Goal: Task Accomplishment & Management: Manage account settings

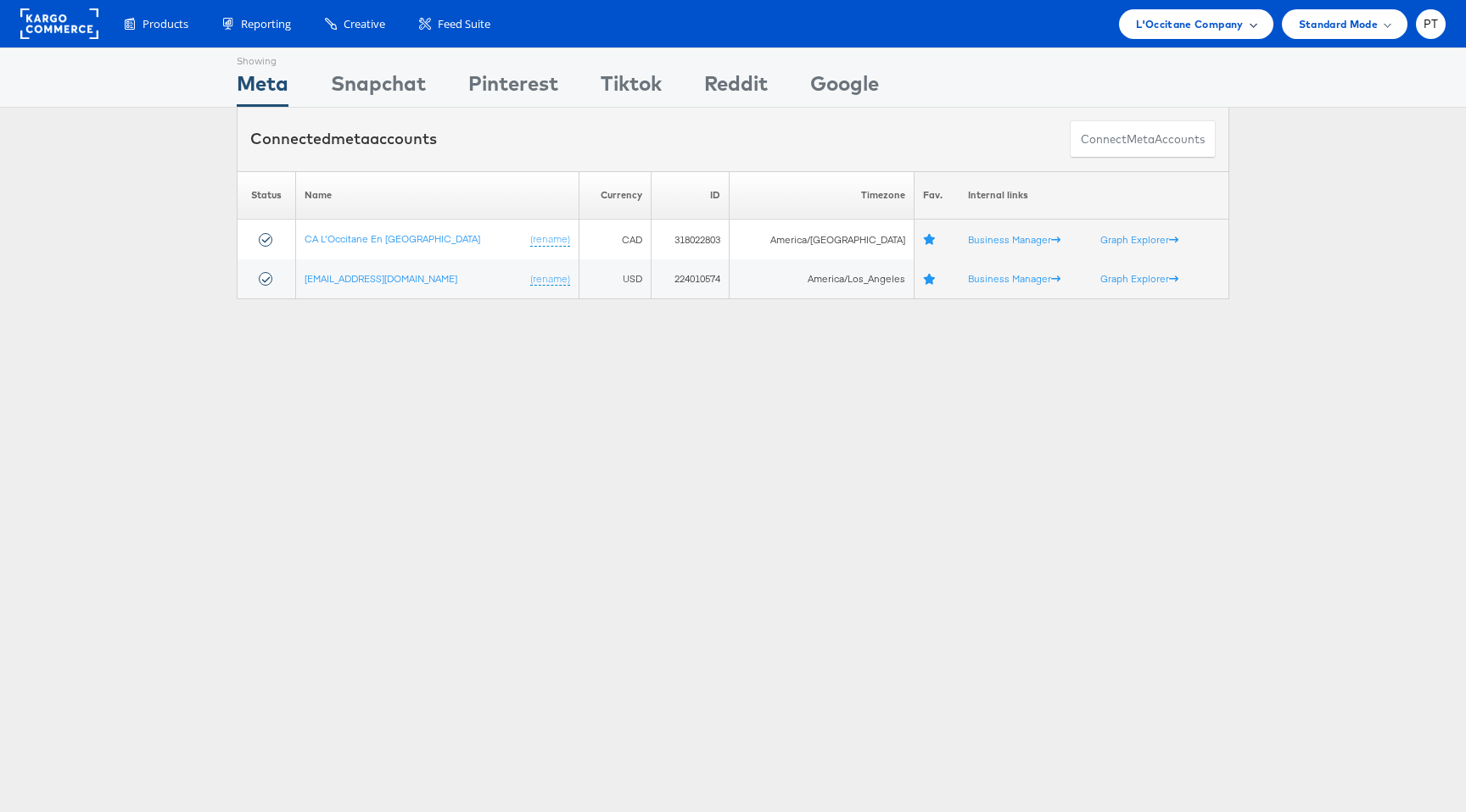
click at [1233, 33] on div "L'Occitane Company" at bounding box center [1195, 24] width 154 height 29
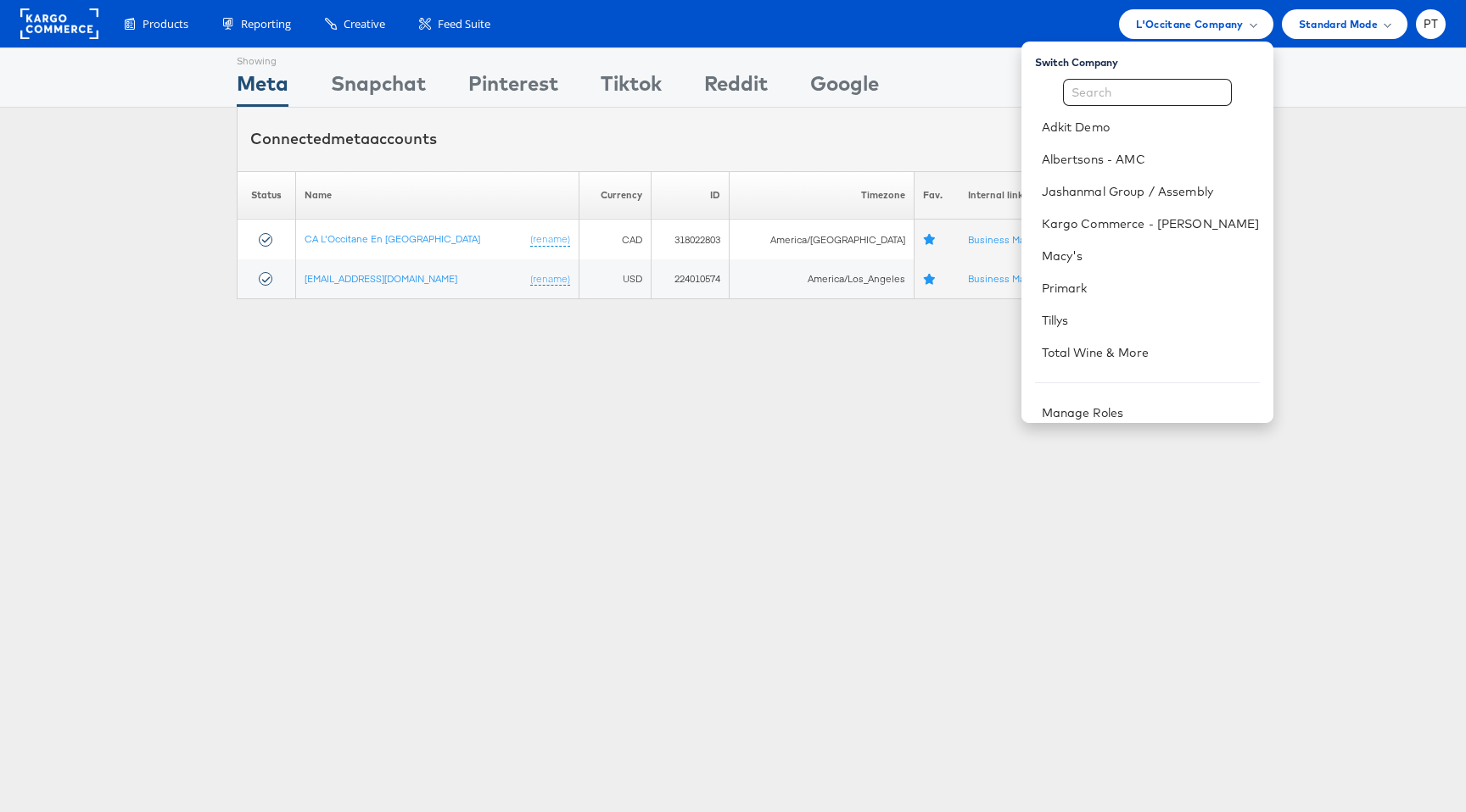
click at [895, 28] on div "Products Product Catalogs Enhance Your Product Catalog, Map Them to Publishers,…" at bounding box center [776, 24] width 1339 height 29
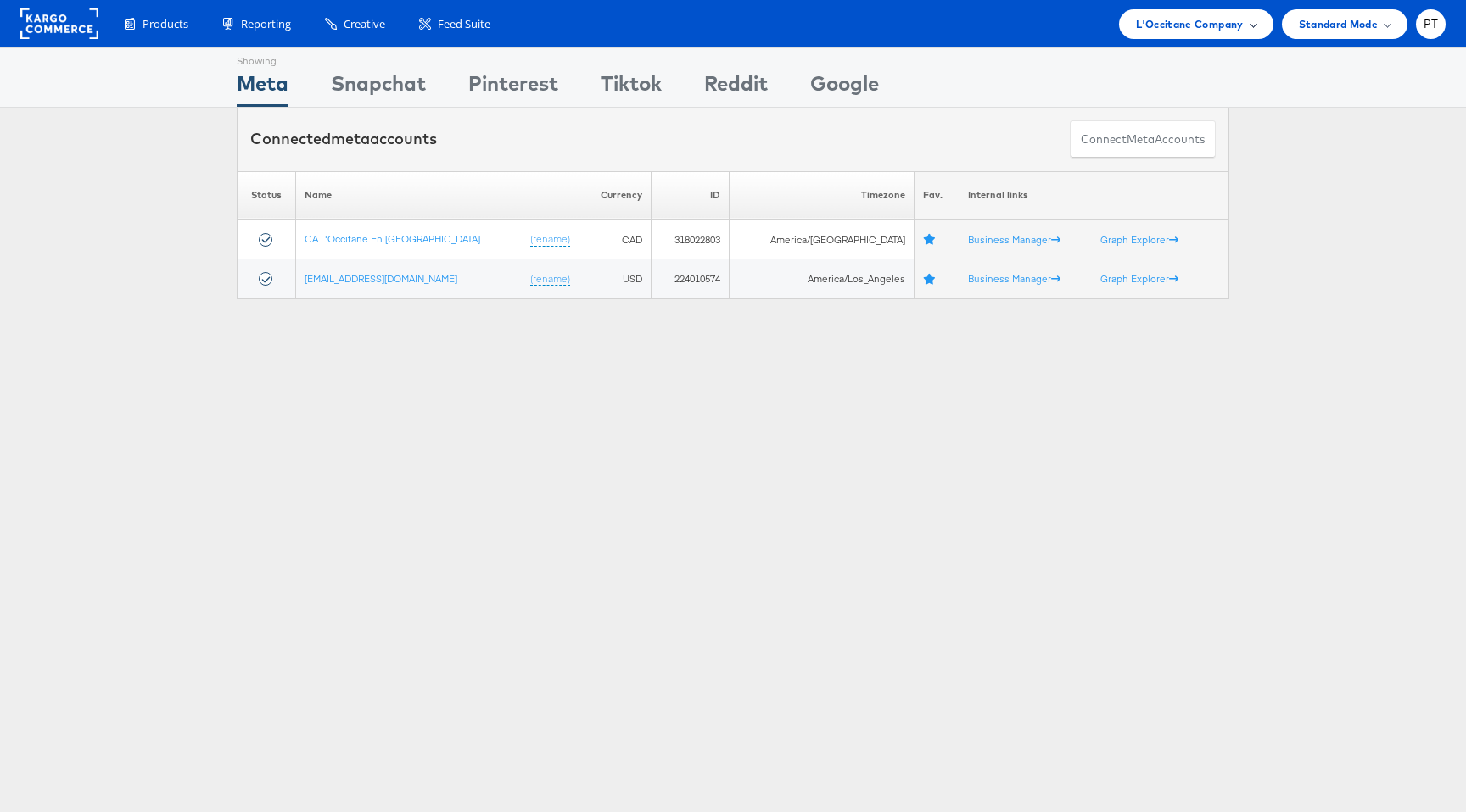
click at [1164, 28] on span "L'Occitane Company" at bounding box center [1190, 24] width 107 height 18
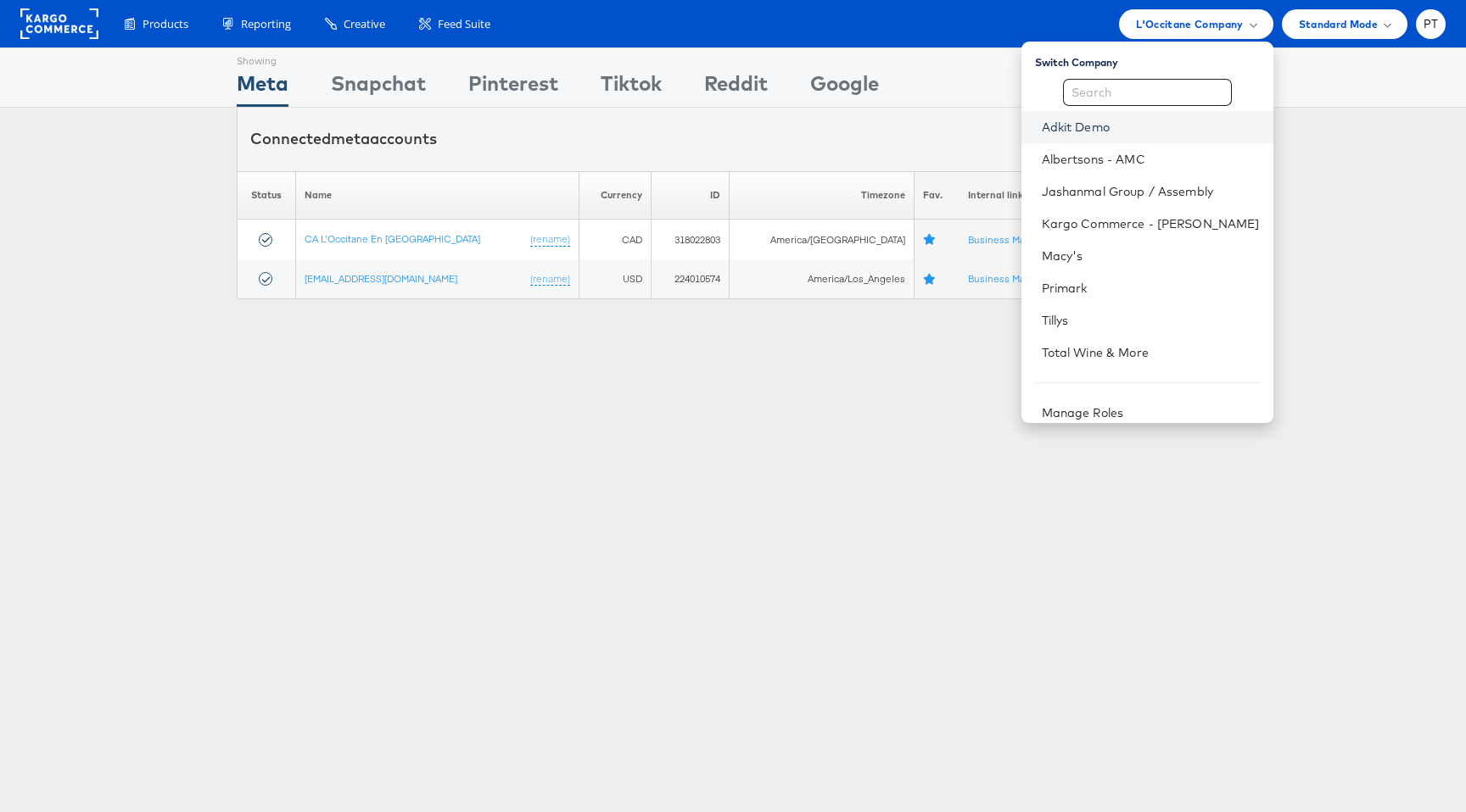
click at [1124, 128] on link "Adkit Demo" at bounding box center [1152, 127] width 218 height 17
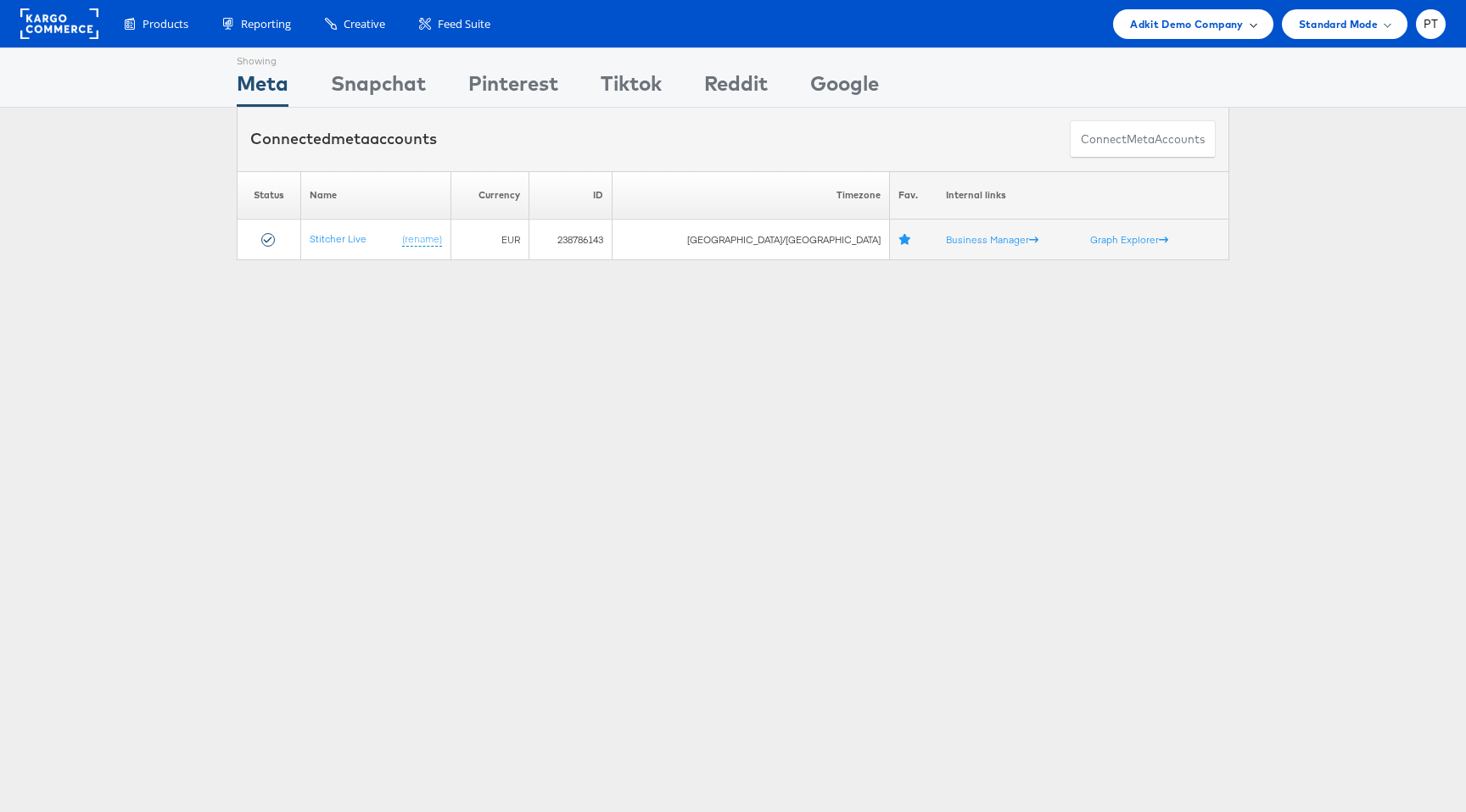
click at [1224, 15] on span "Adkit Demo Company" at bounding box center [1186, 24] width 113 height 18
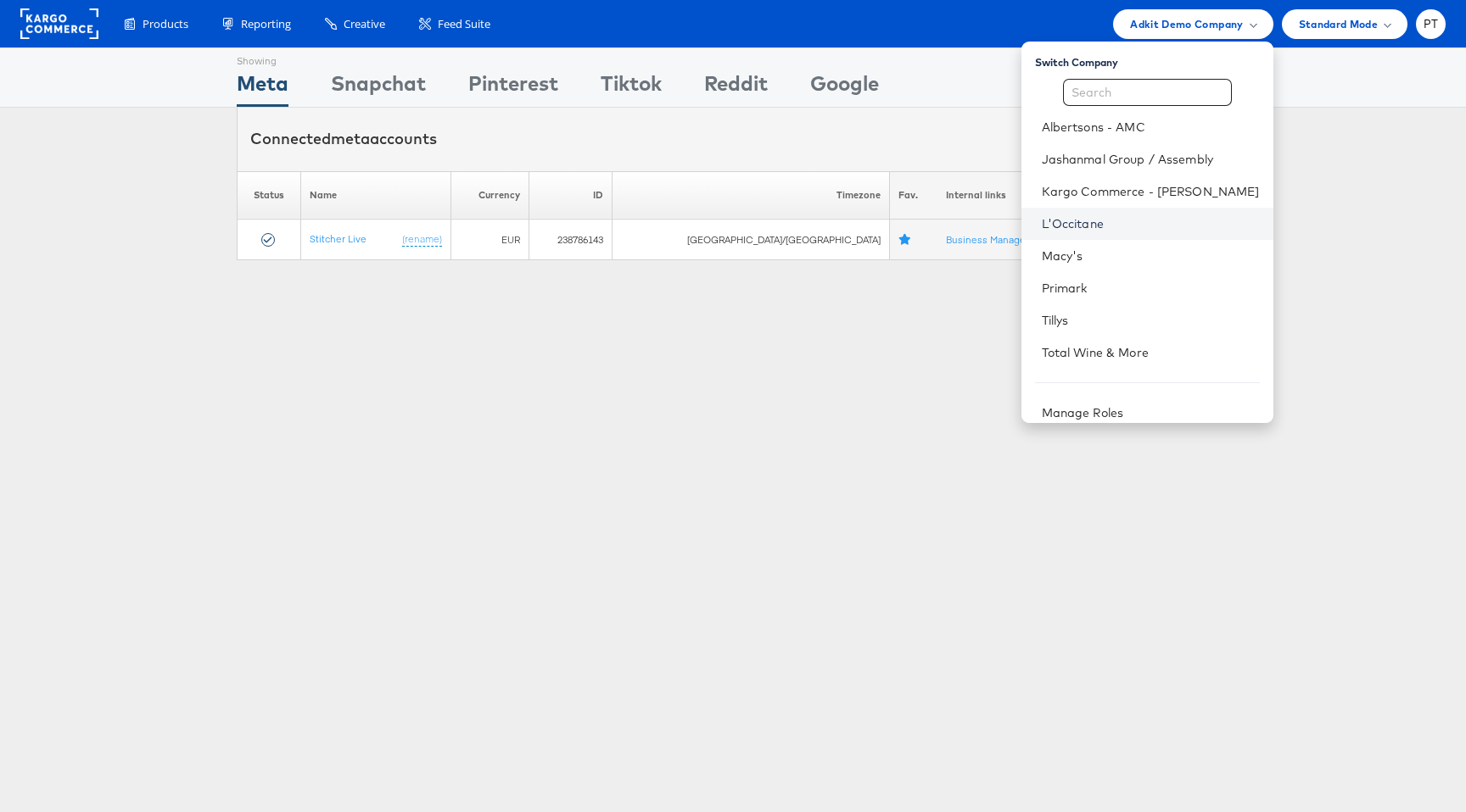
click at [1132, 227] on link "L'Occitane" at bounding box center [1152, 224] width 218 height 17
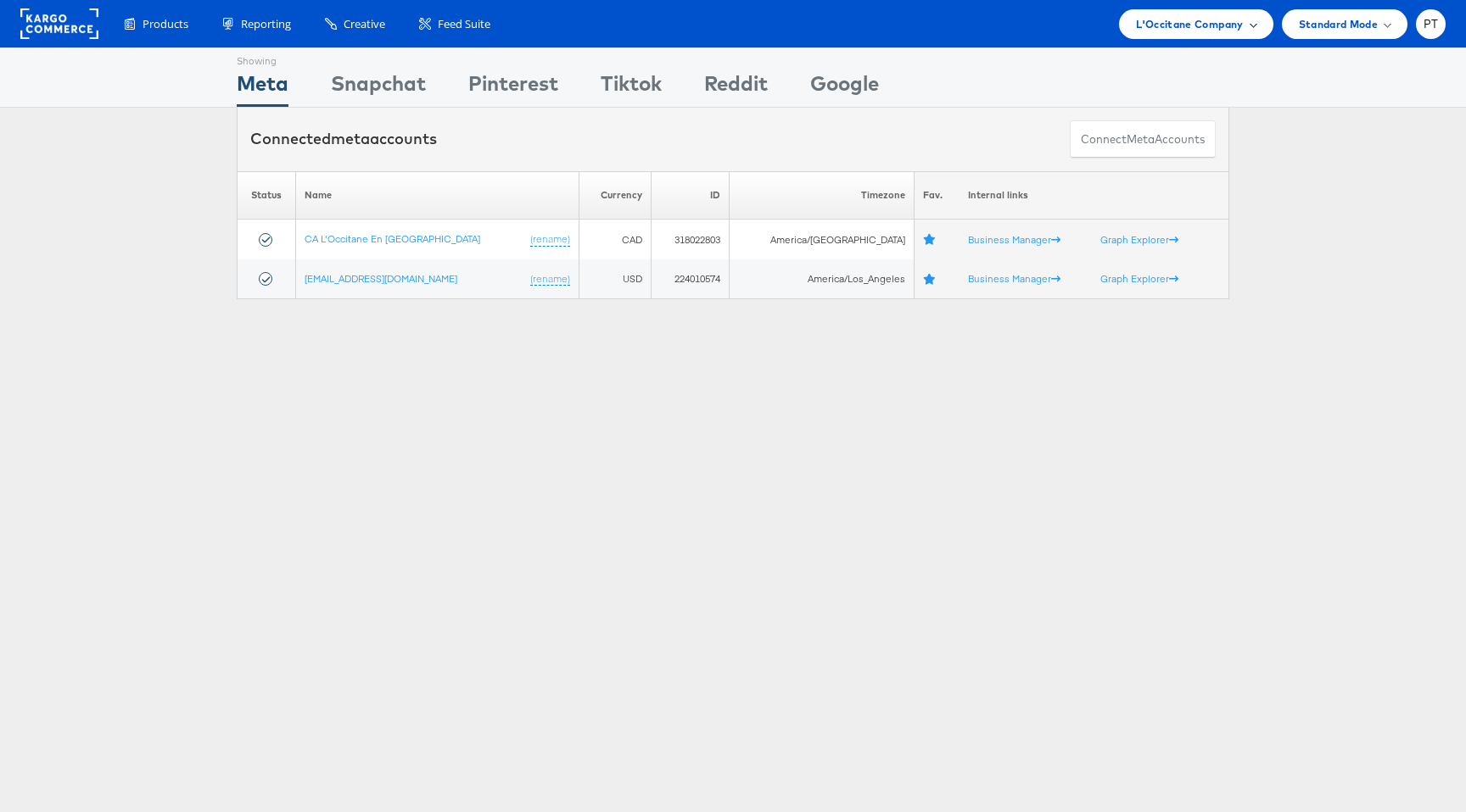
click at [1214, 29] on span "L'Occitane Company" at bounding box center [1190, 24] width 107 height 18
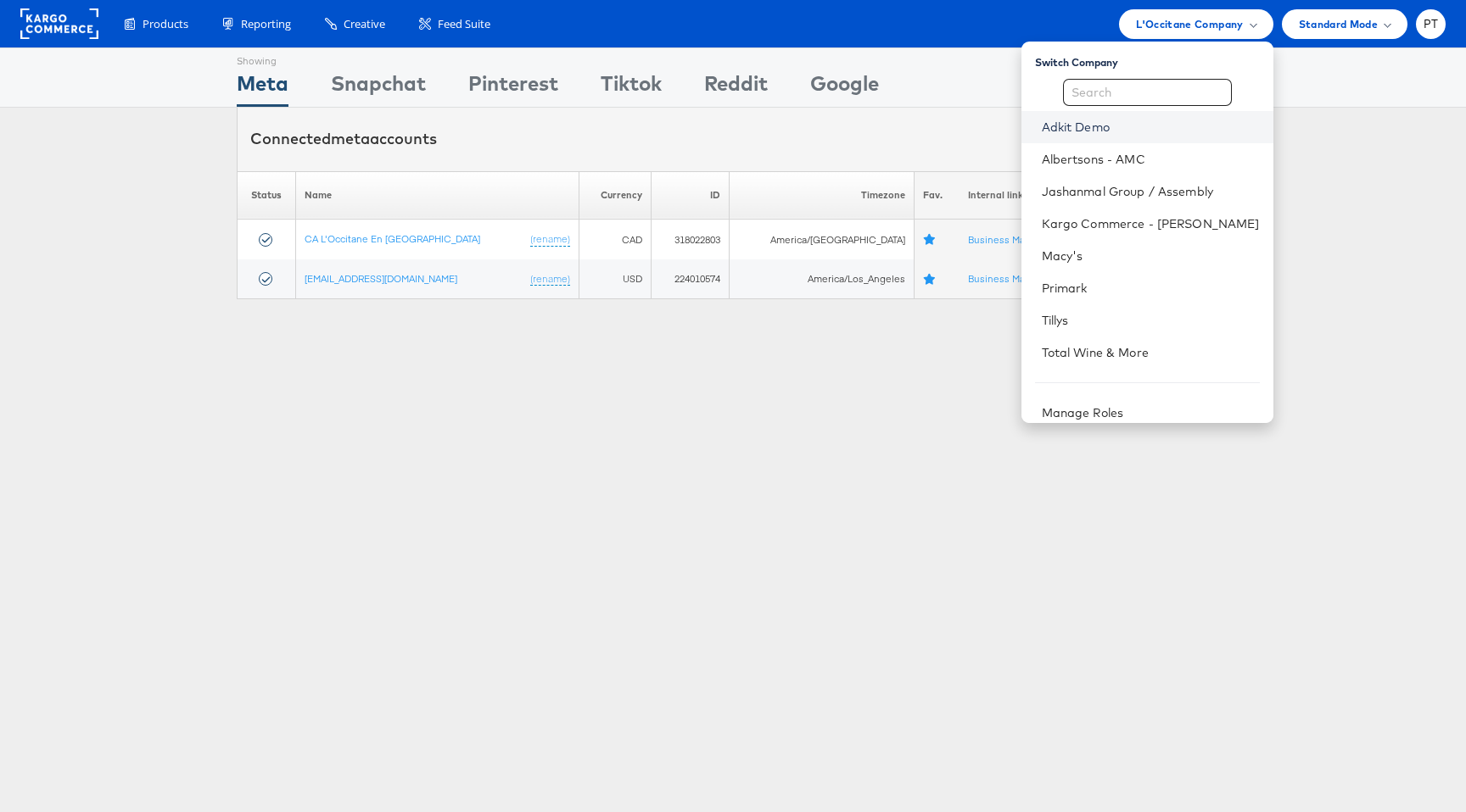
click at [1127, 130] on link "Adkit Demo" at bounding box center [1152, 127] width 218 height 17
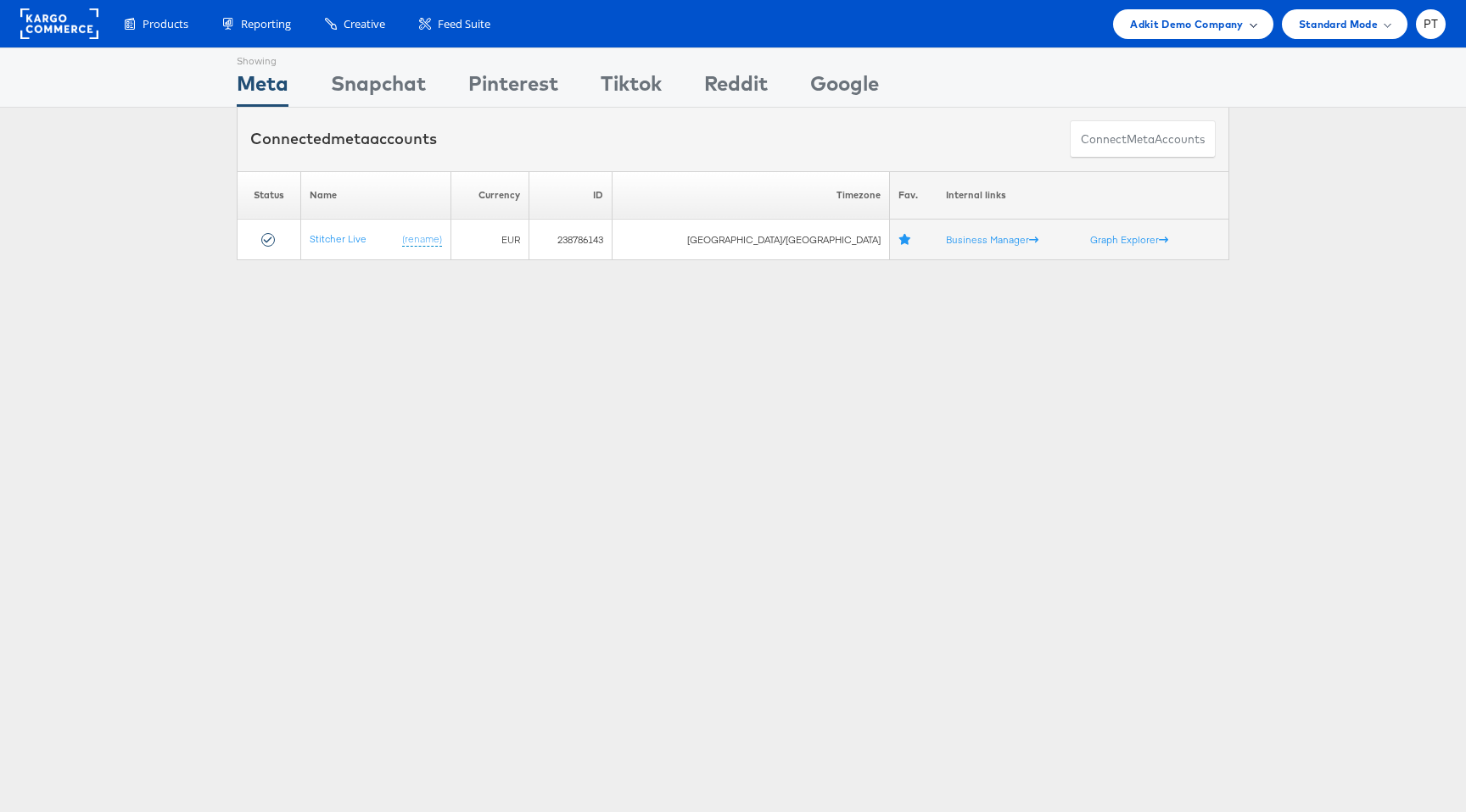
click at [1219, 20] on span "Adkit Demo Company" at bounding box center [1186, 24] width 113 height 18
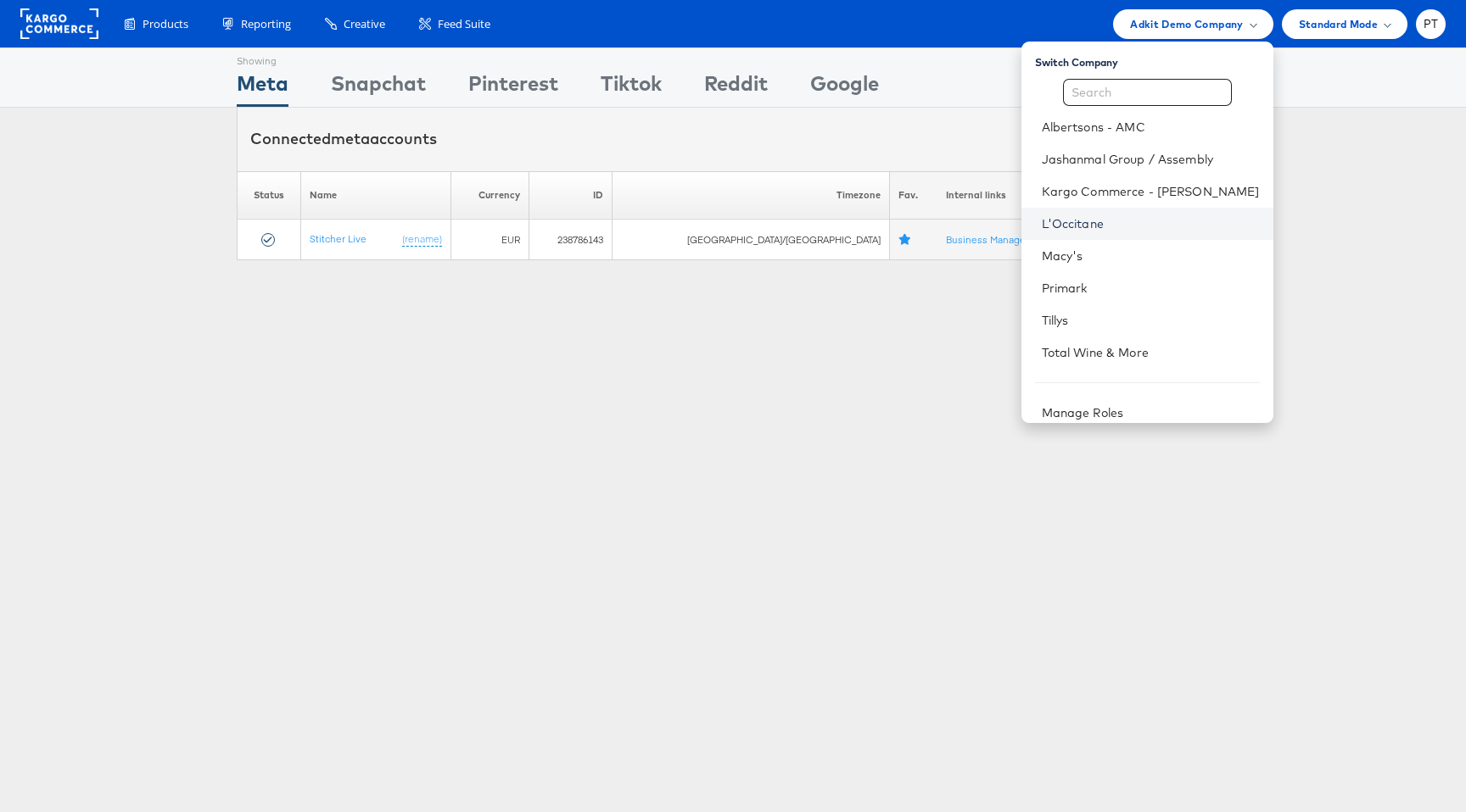
click at [1139, 225] on link "L'Occitane" at bounding box center [1152, 224] width 218 height 17
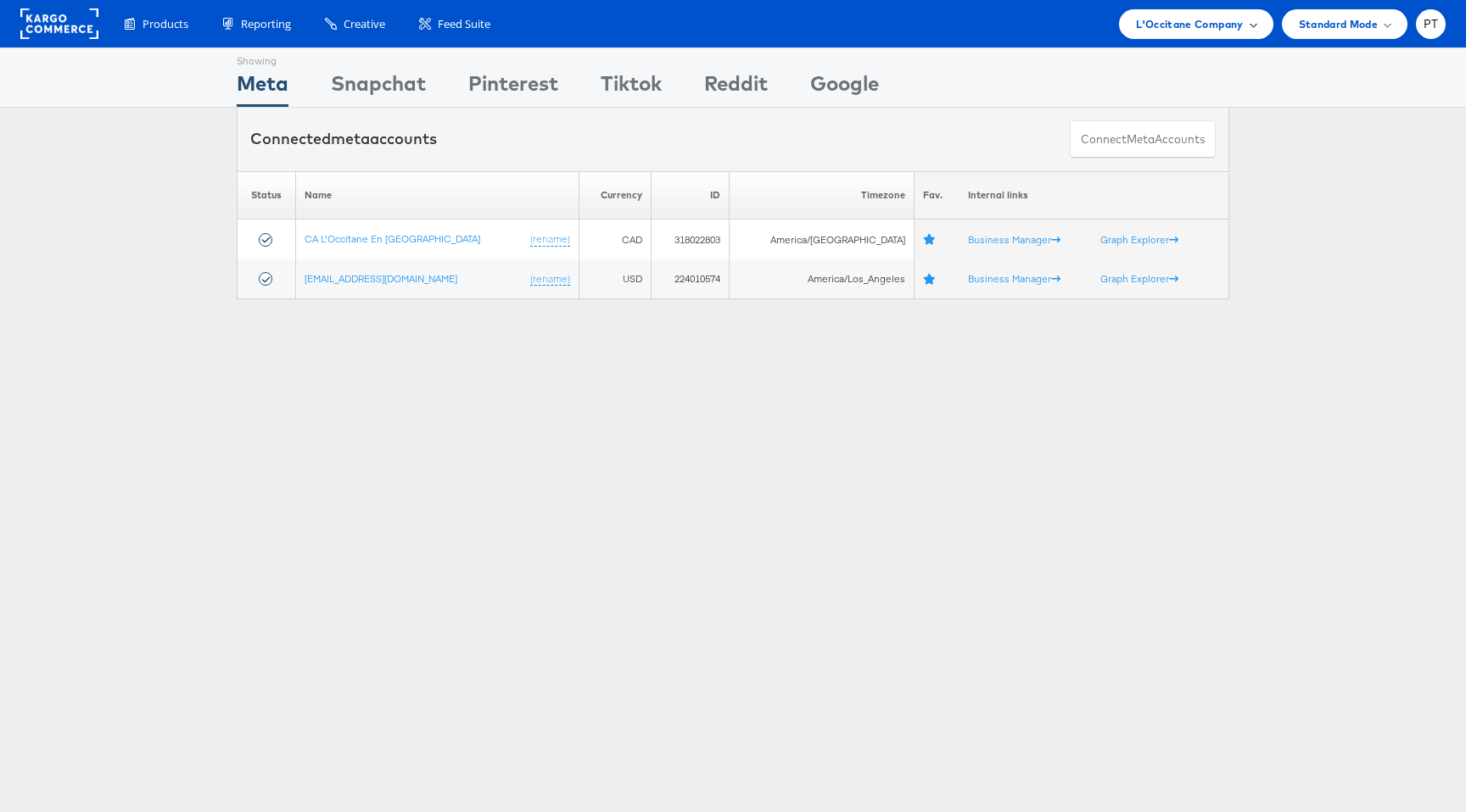
click at [1181, 21] on span "L'Occitane Company" at bounding box center [1190, 24] width 107 height 18
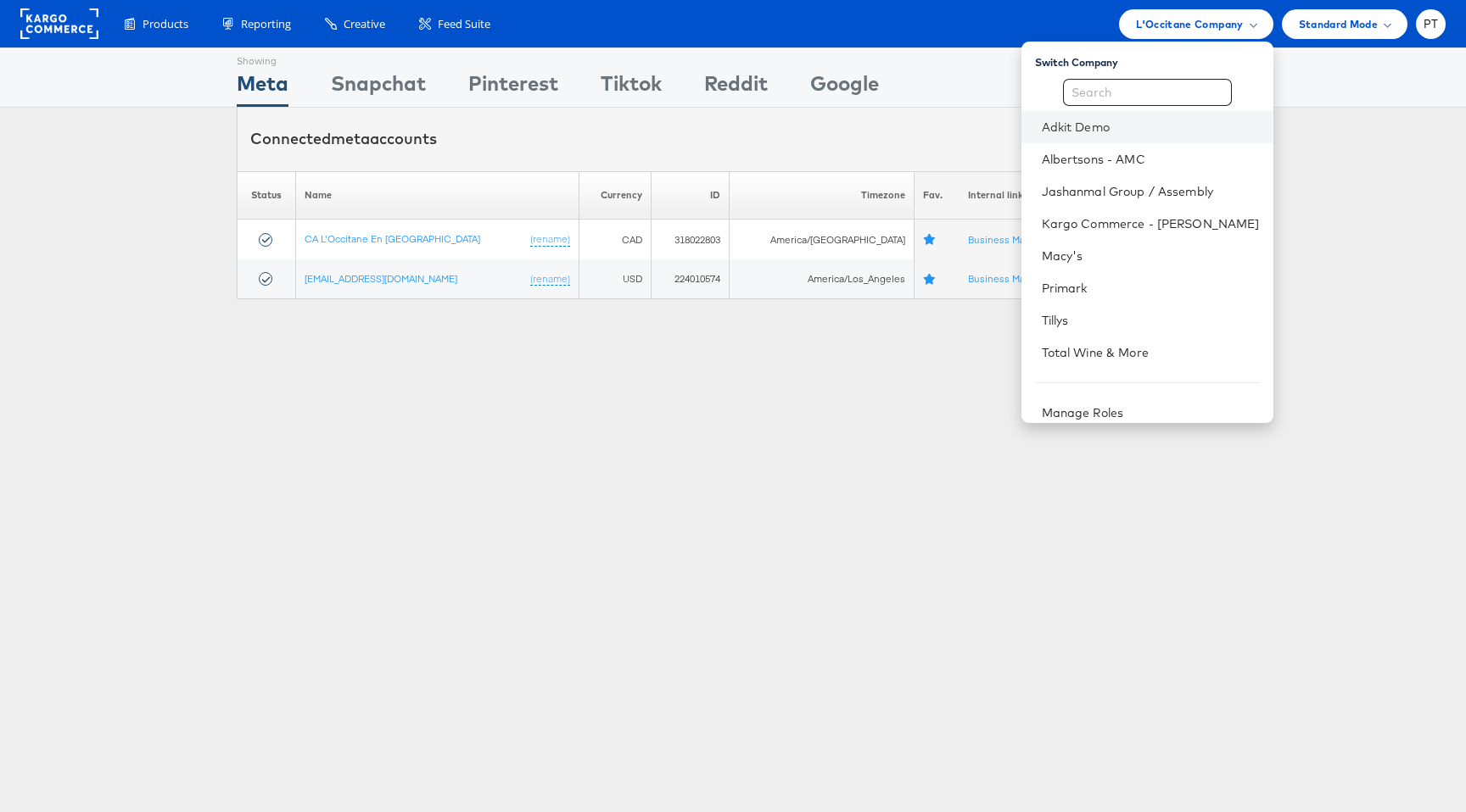
click at [1133, 137] on li "Adkit Demo" at bounding box center [1148, 127] width 252 height 32
click at [1119, 123] on link "Adkit Demo" at bounding box center [1152, 127] width 218 height 17
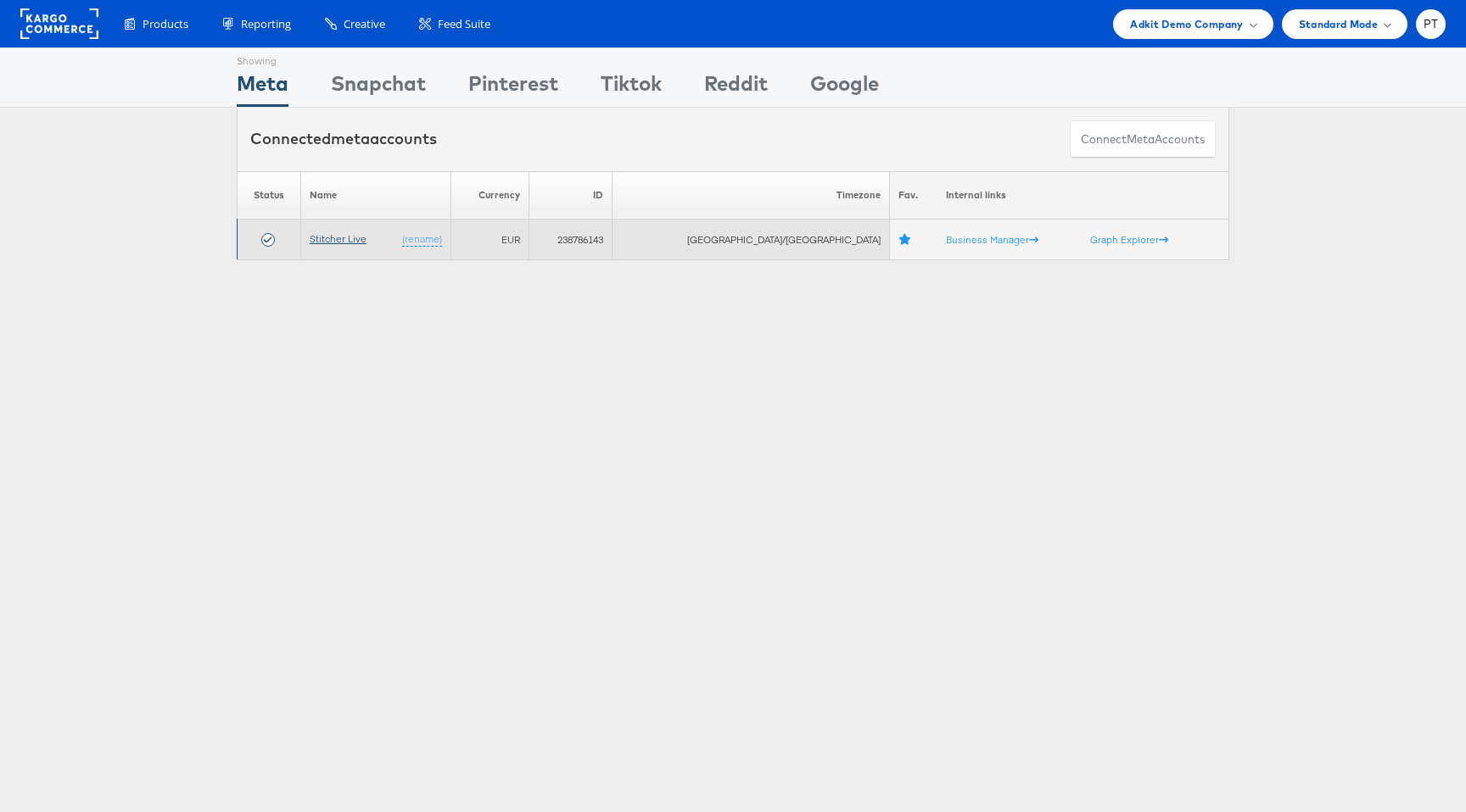
click at [353, 242] on link "Stitcher Live" at bounding box center [338, 239] width 57 height 12
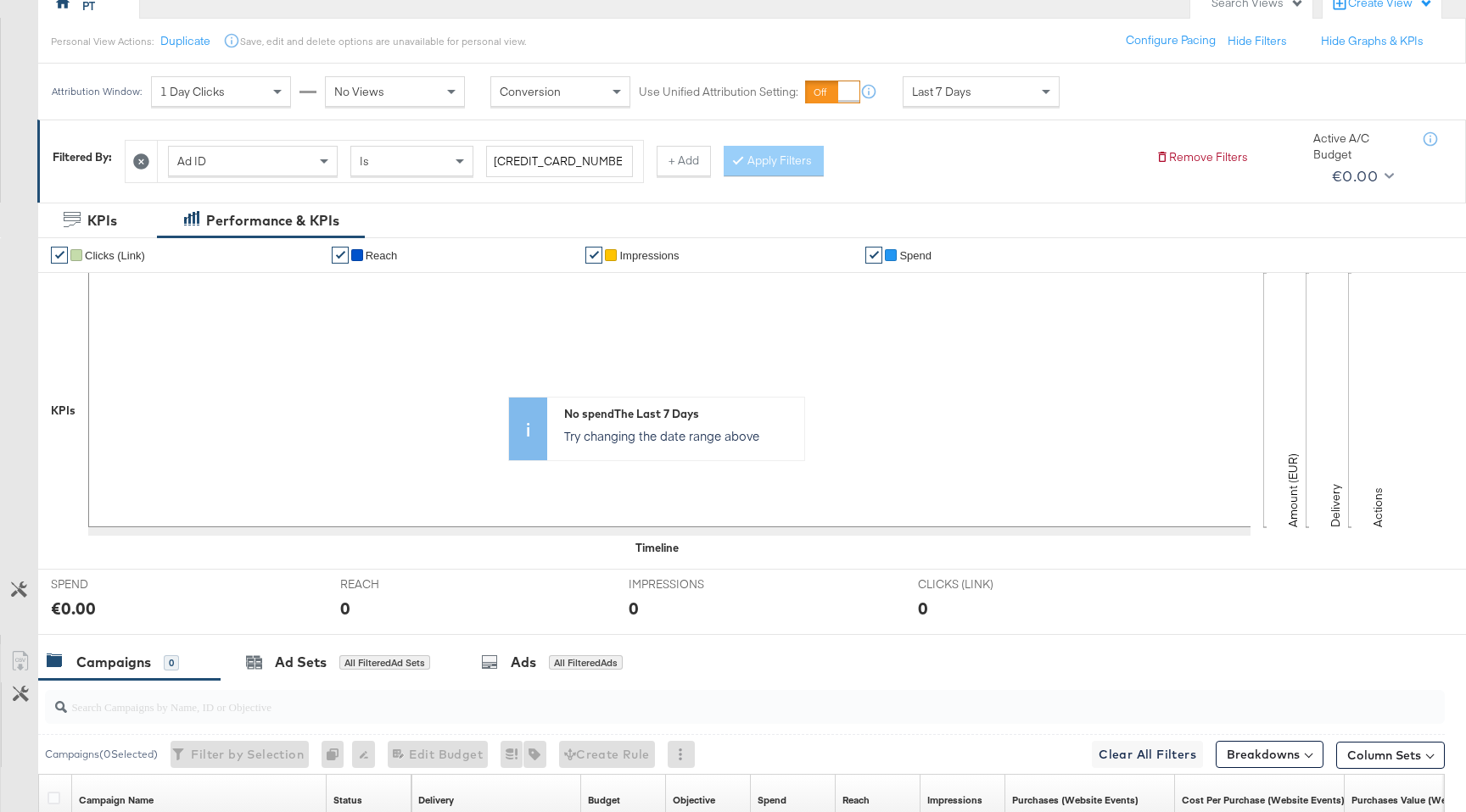
scroll to position [169, 0]
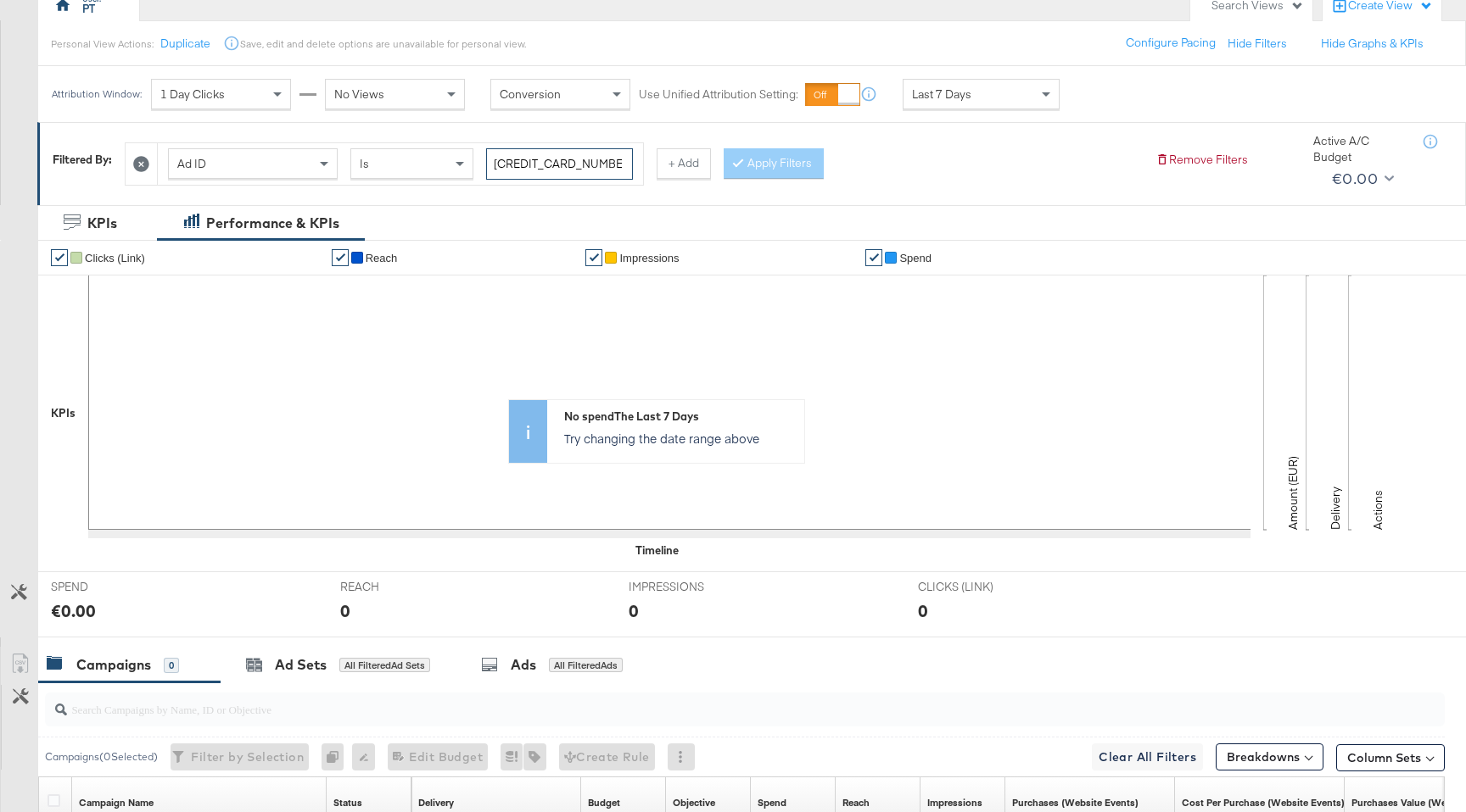
click at [583, 162] on input "6843719629765" at bounding box center [559, 163] width 147 height 31
paste input "805600"
type input "6848056009765"
click at [796, 163] on button "Apply Filters" at bounding box center [773, 163] width 100 height 30
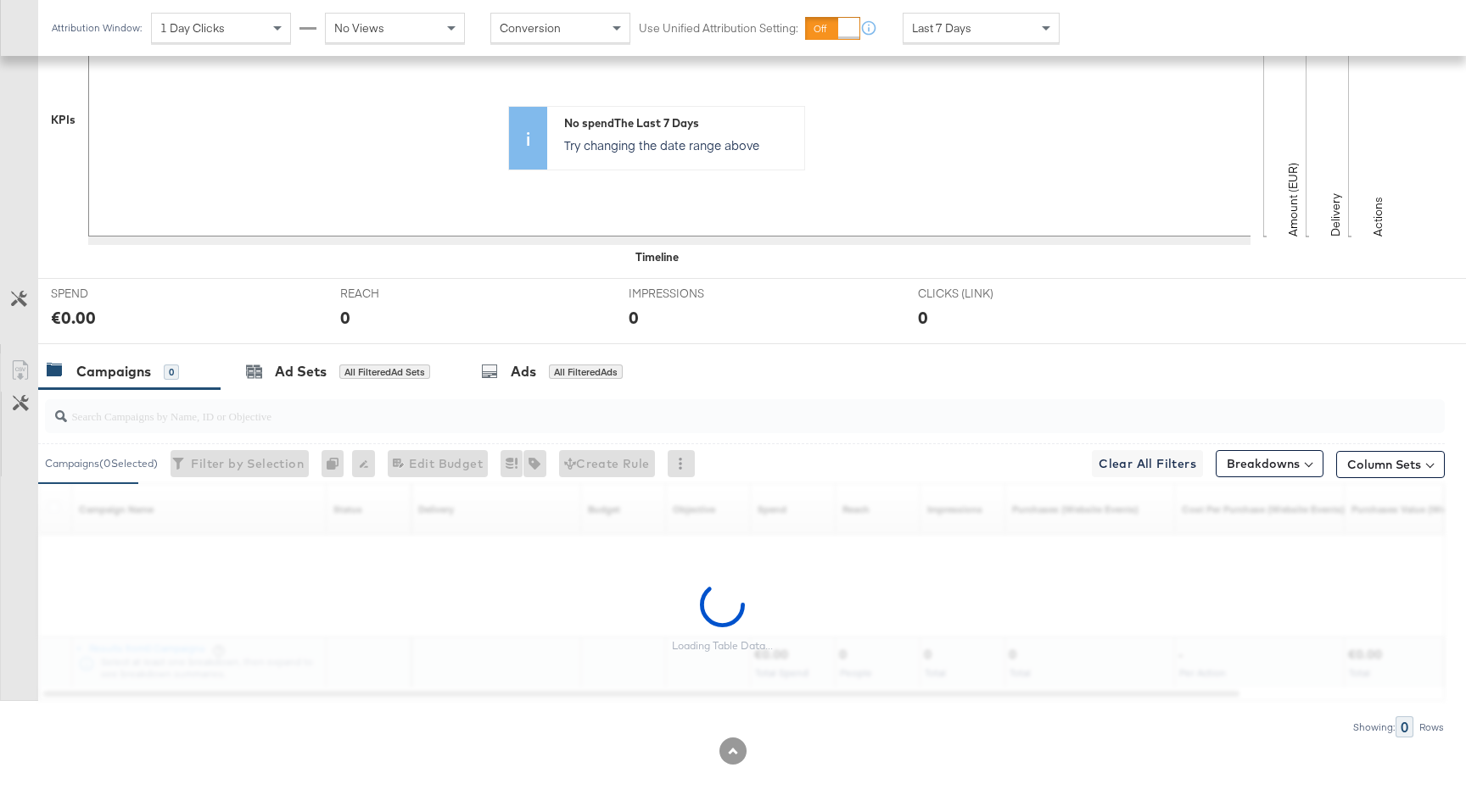
scroll to position [411, 0]
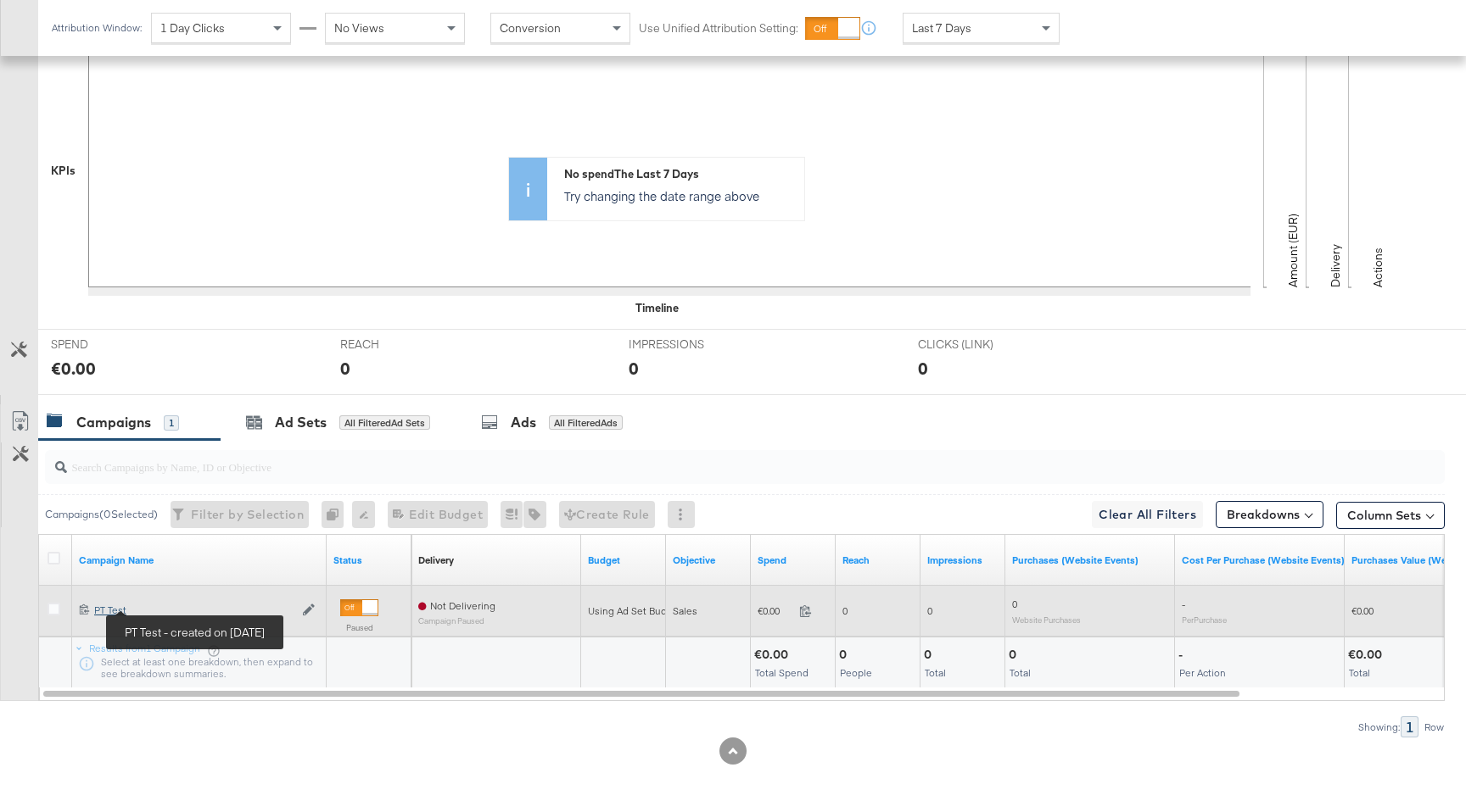
click at [113, 608] on div "PT Test PT Test" at bounding box center [194, 610] width 200 height 13
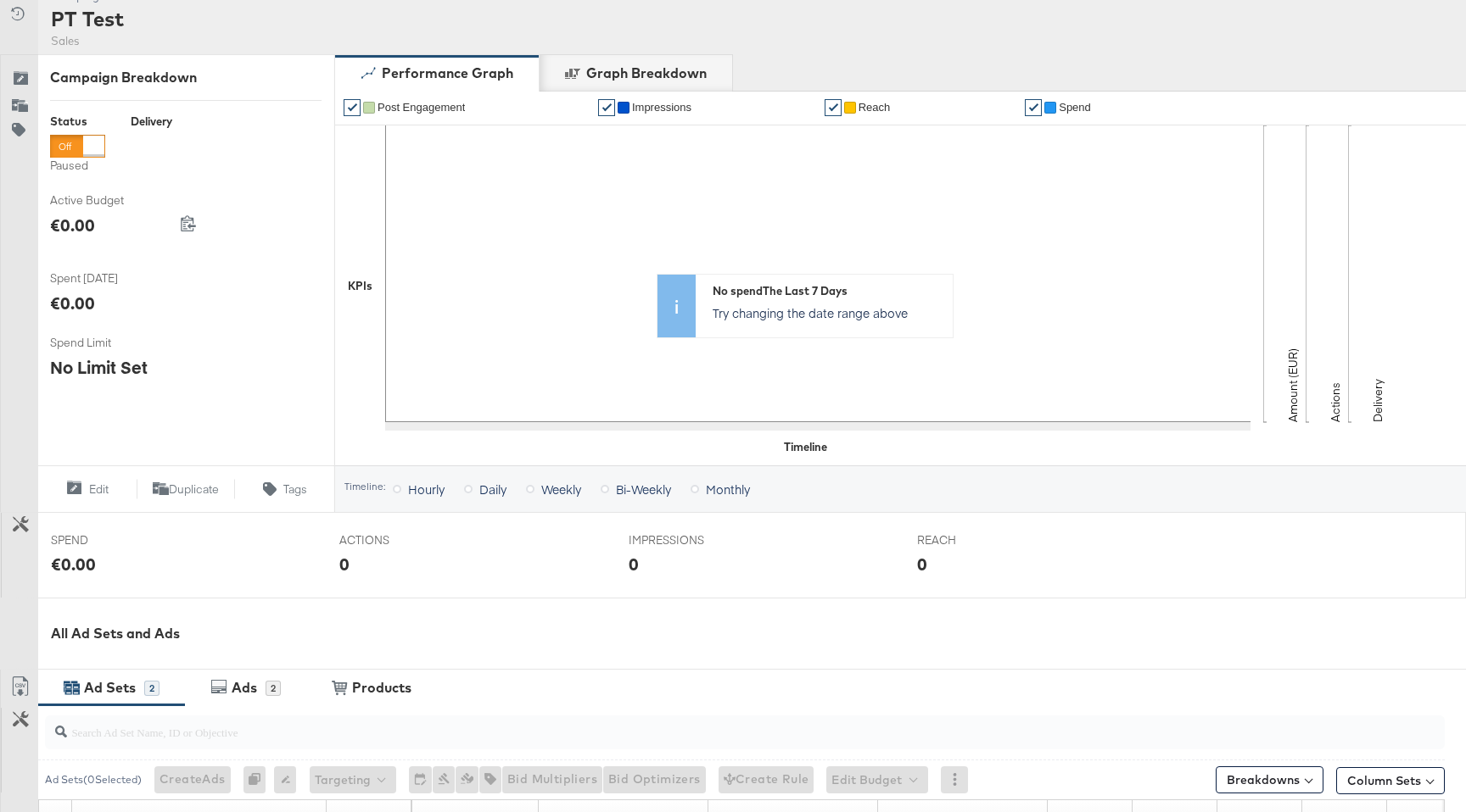
scroll to position [533, 0]
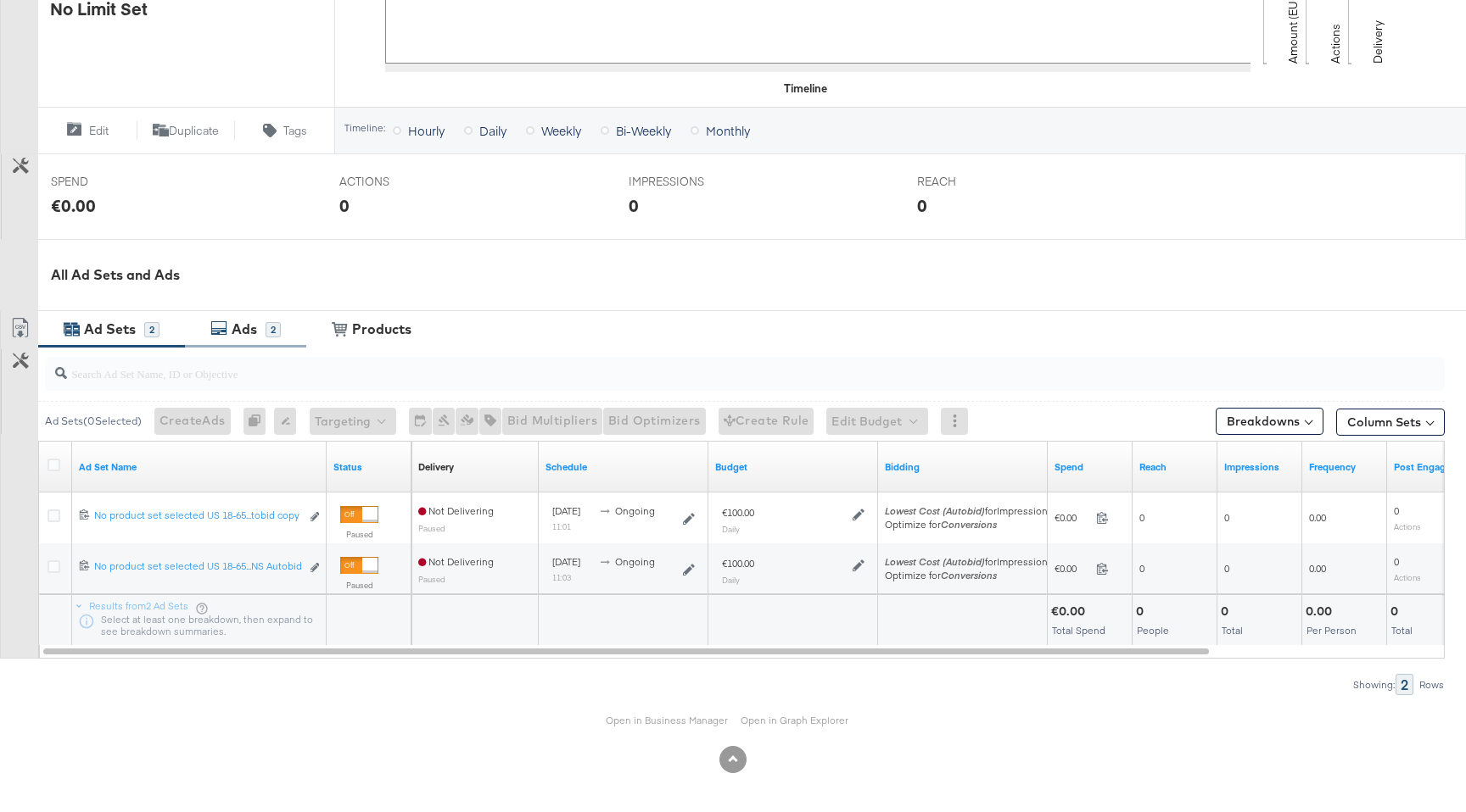
click at [258, 334] on div "Ads" at bounding box center [246, 329] width 38 height 20
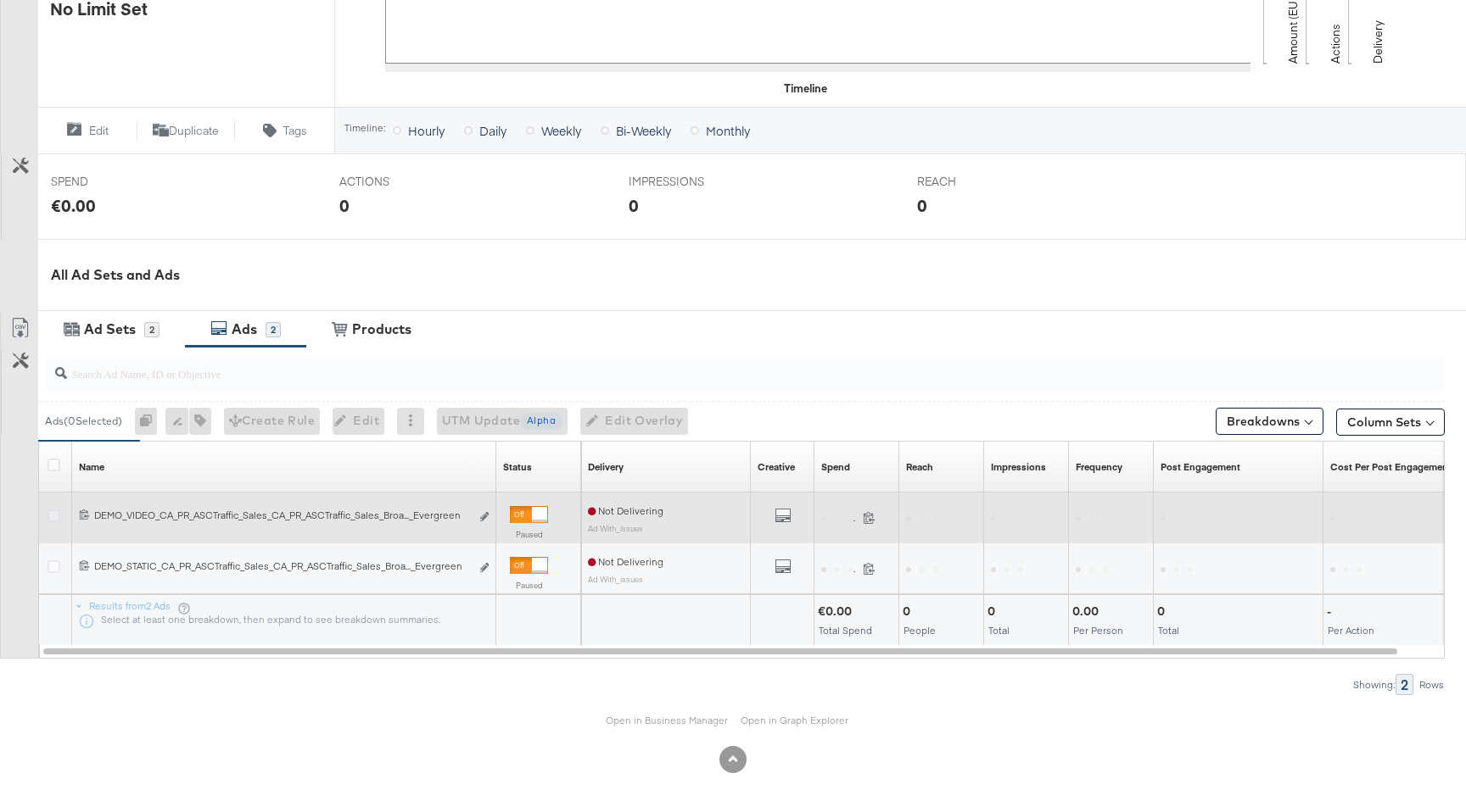
click at [52, 509] on icon at bounding box center [54, 516] width 12 height 12
click at [0, 0] on input "checkbox" at bounding box center [0, 0] width 0 height 0
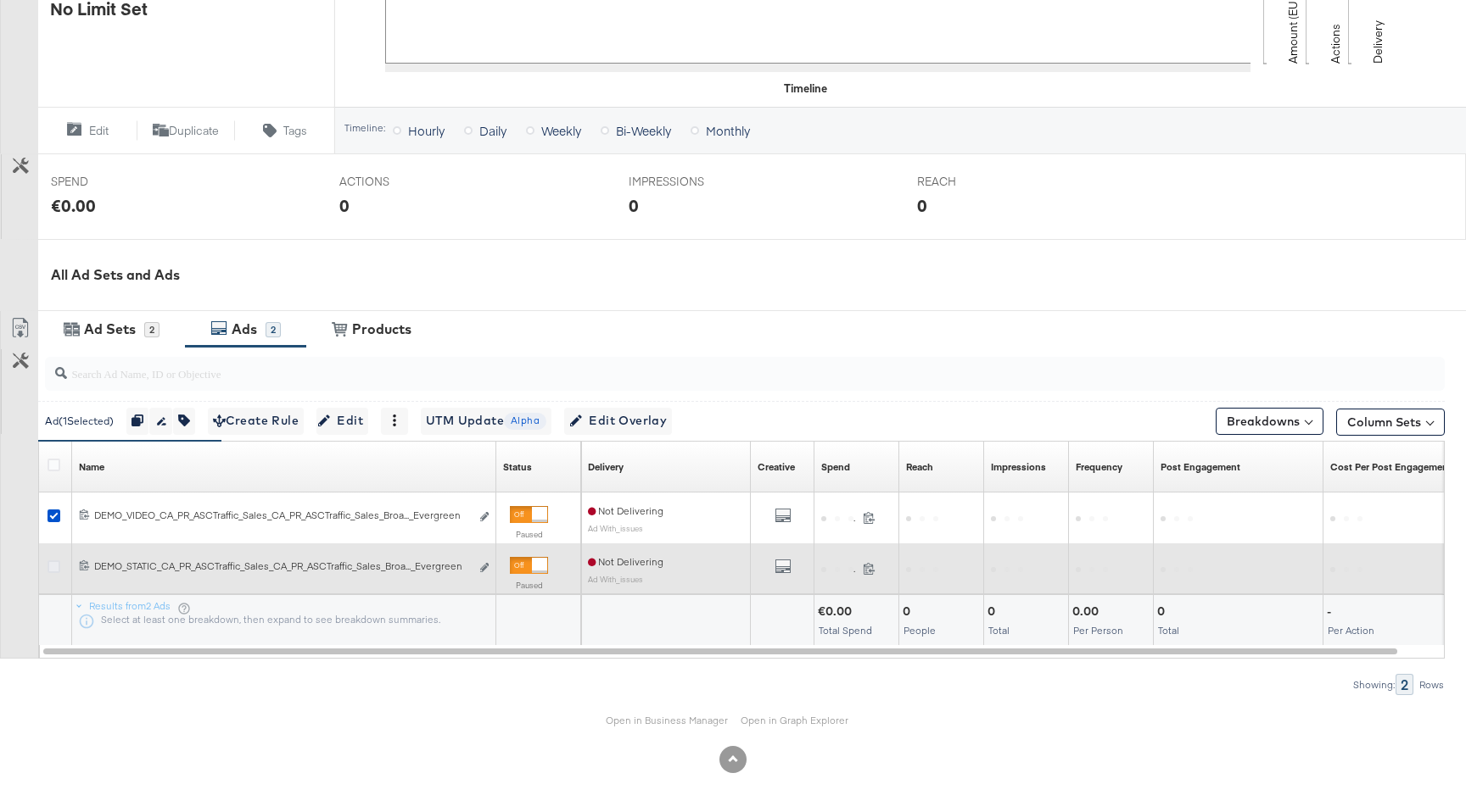
click at [54, 568] on icon at bounding box center [54, 567] width 12 height 12
click at [0, 0] on input "checkbox" at bounding box center [0, 0] width 0 height 0
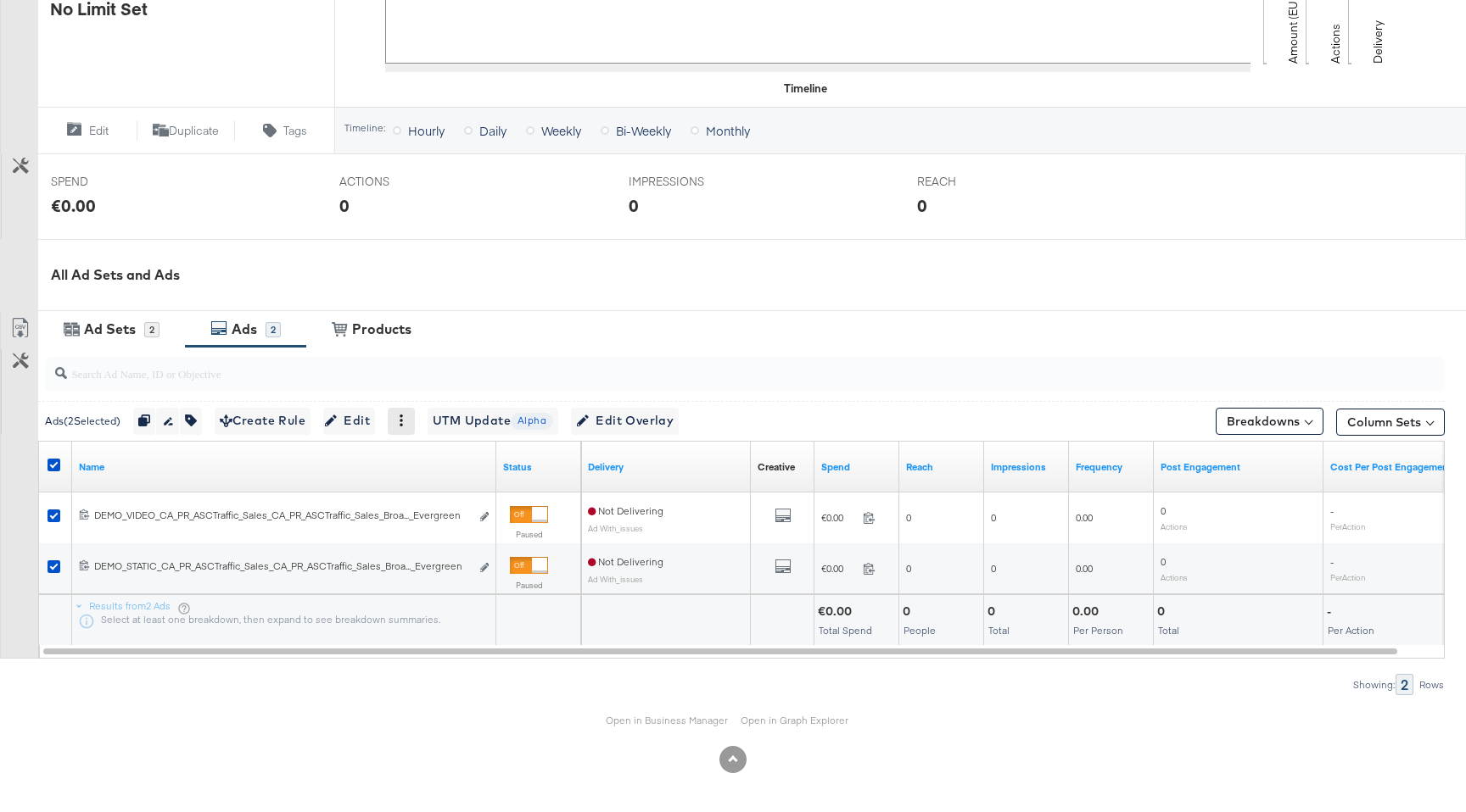
click at [408, 422] on icon at bounding box center [400, 420] width 12 height 12
click at [448, 503] on div "Delete" at bounding box center [460, 503] width 93 height 28
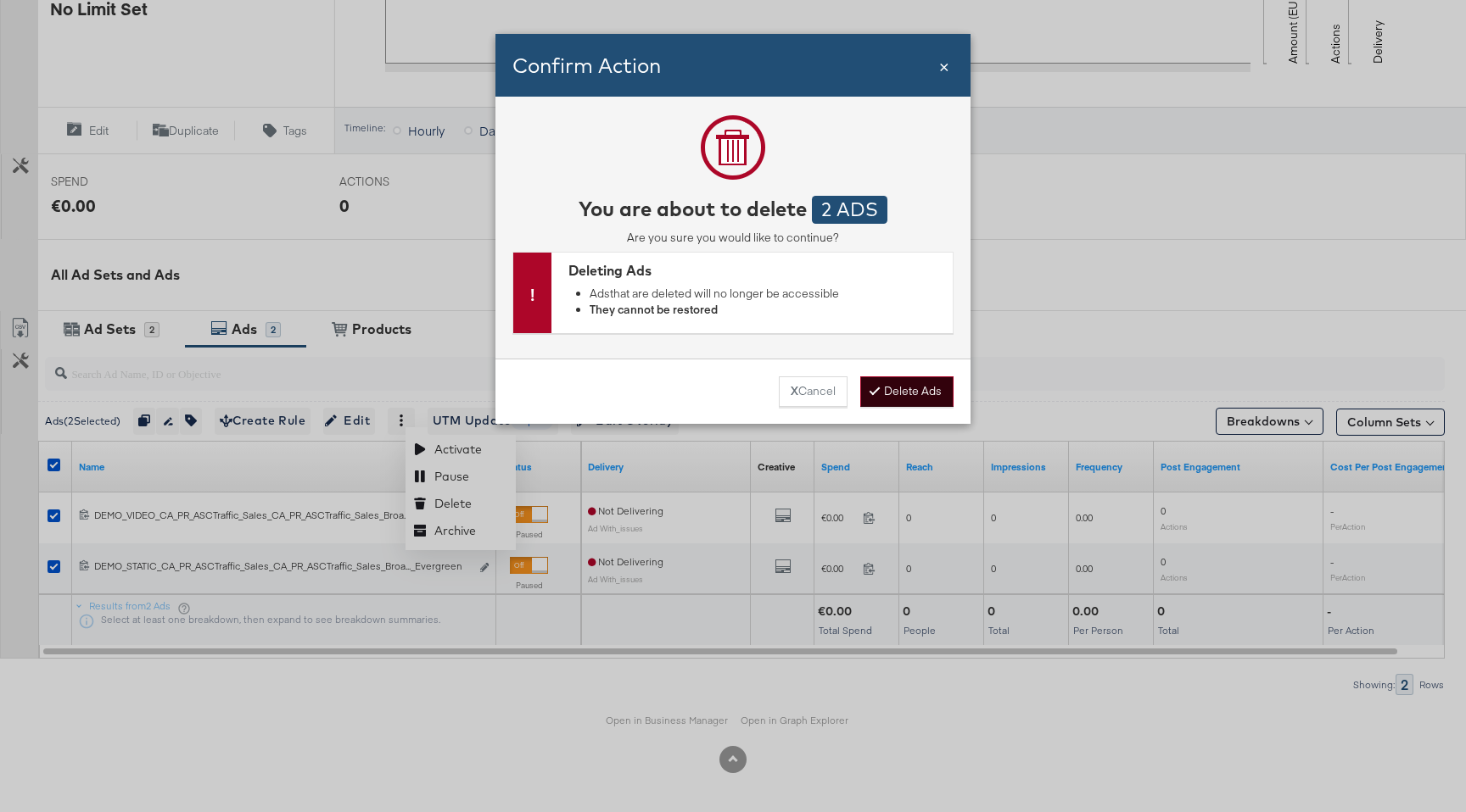
click at [922, 391] on button "Delete Ads" at bounding box center [907, 391] width 93 height 30
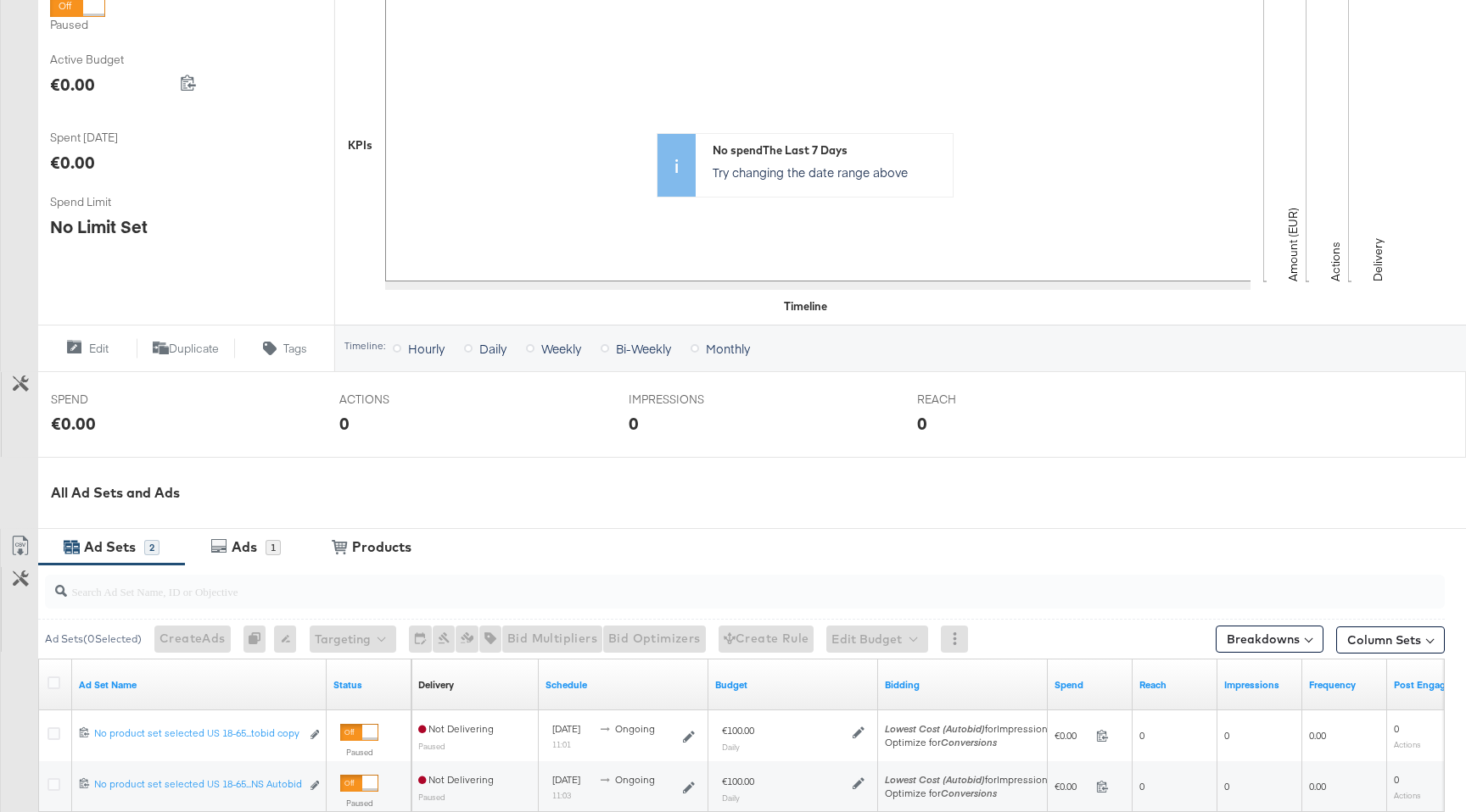
scroll to position [533, 0]
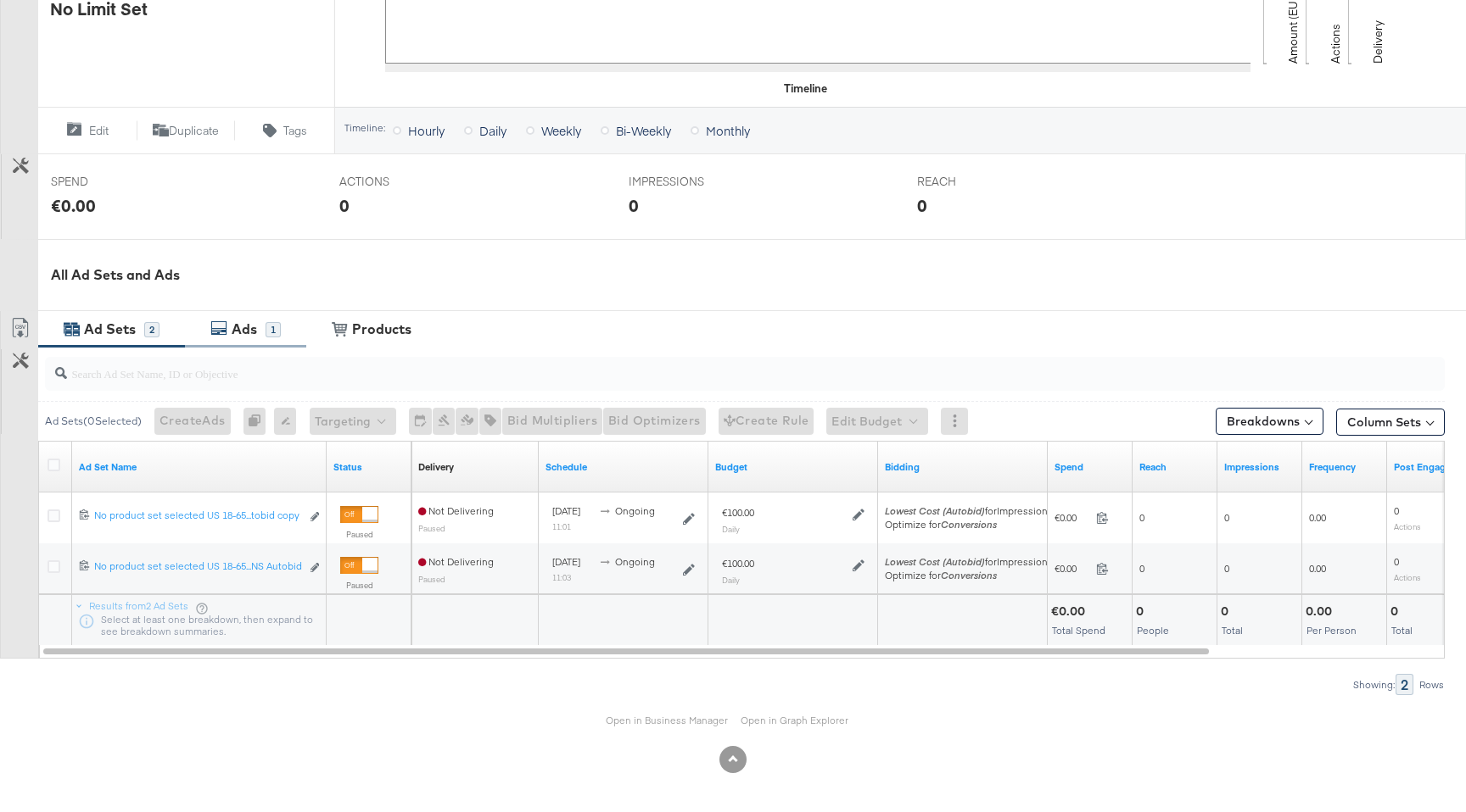
click at [243, 326] on div "Ads" at bounding box center [244, 329] width 26 height 20
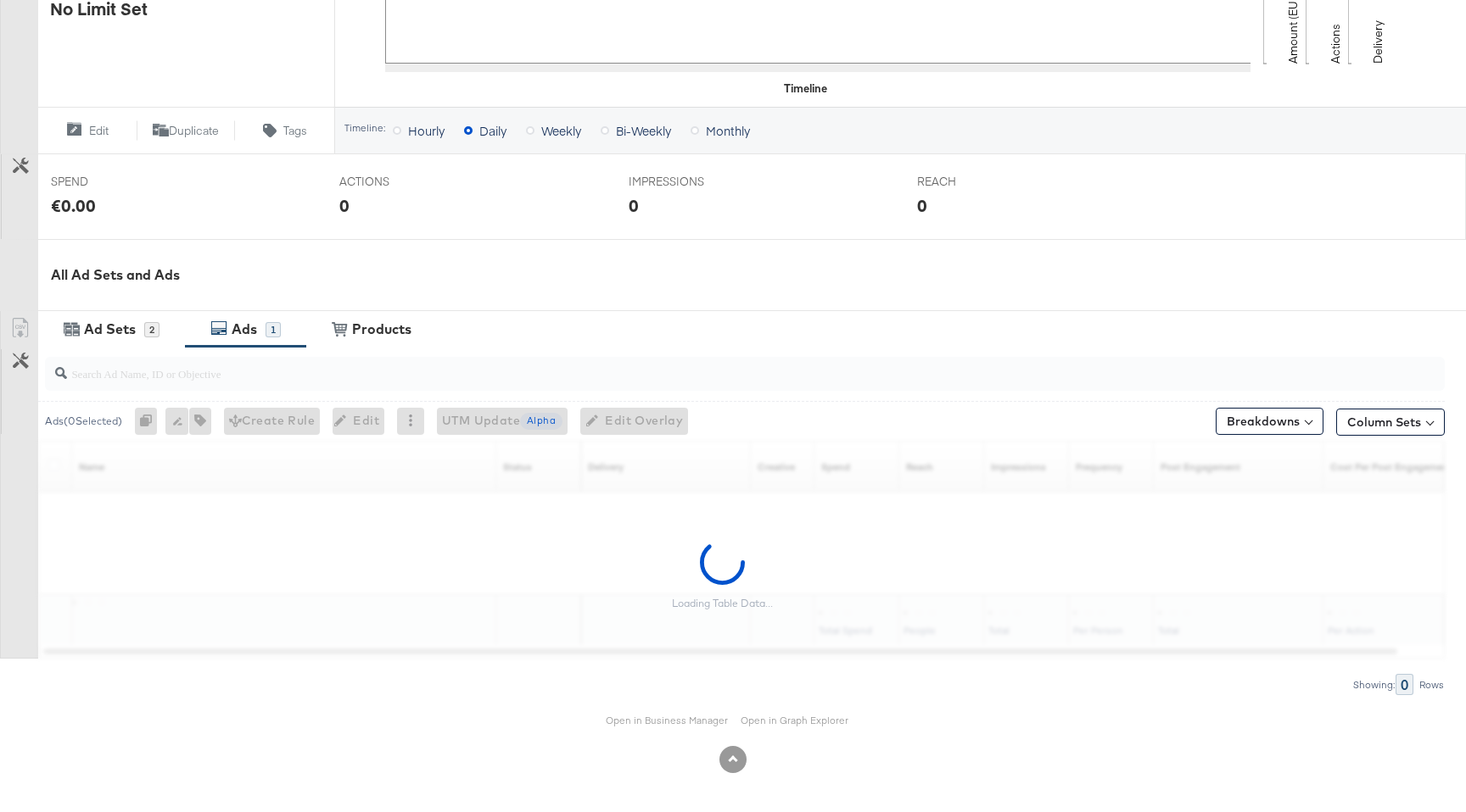
scroll to position [483, 0]
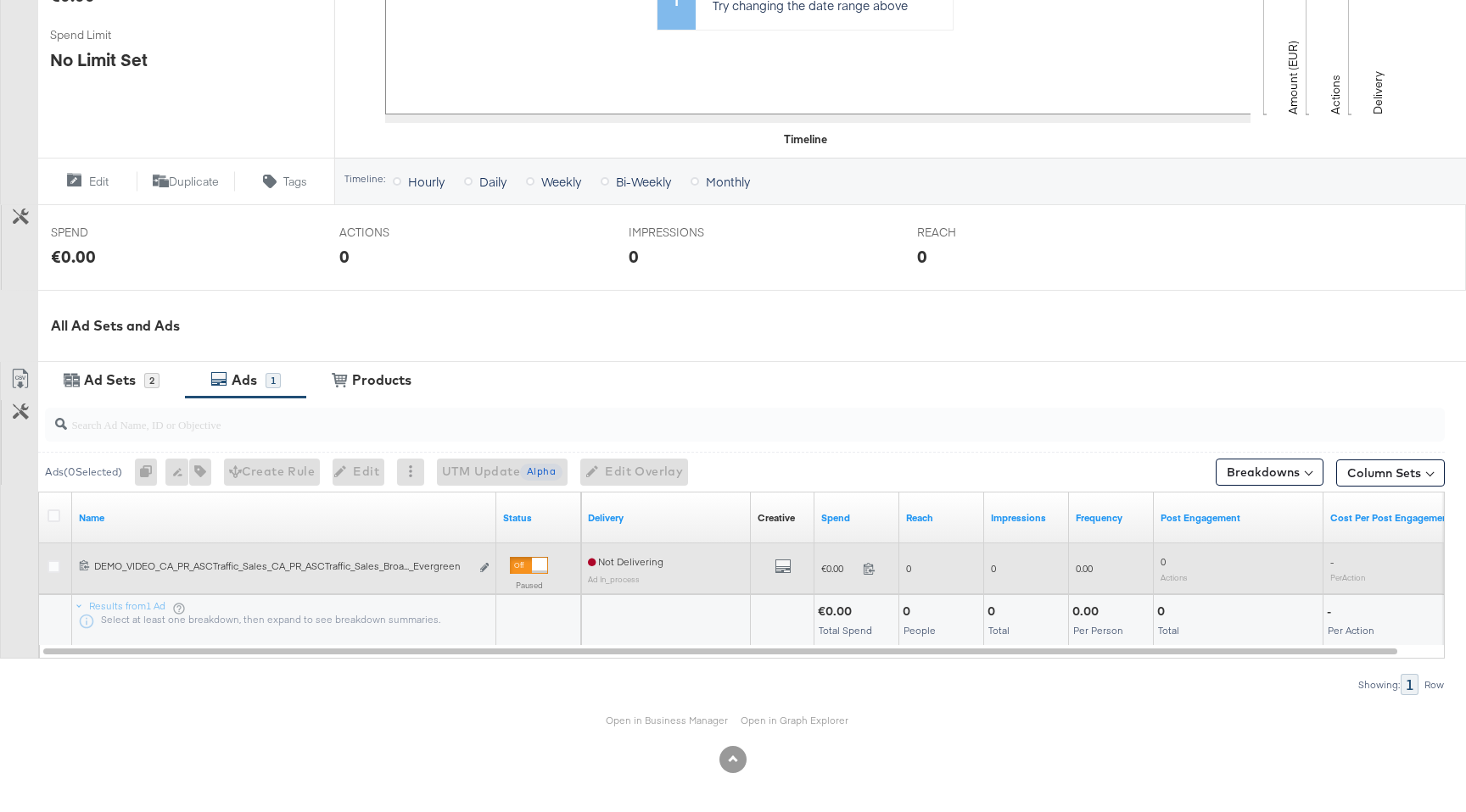
click at [44, 567] on div at bounding box center [56, 569] width 31 height 30
click at [49, 565] on icon at bounding box center [54, 567] width 12 height 12
click at [0, 0] on input "checkbox" at bounding box center [0, 0] width 0 height 0
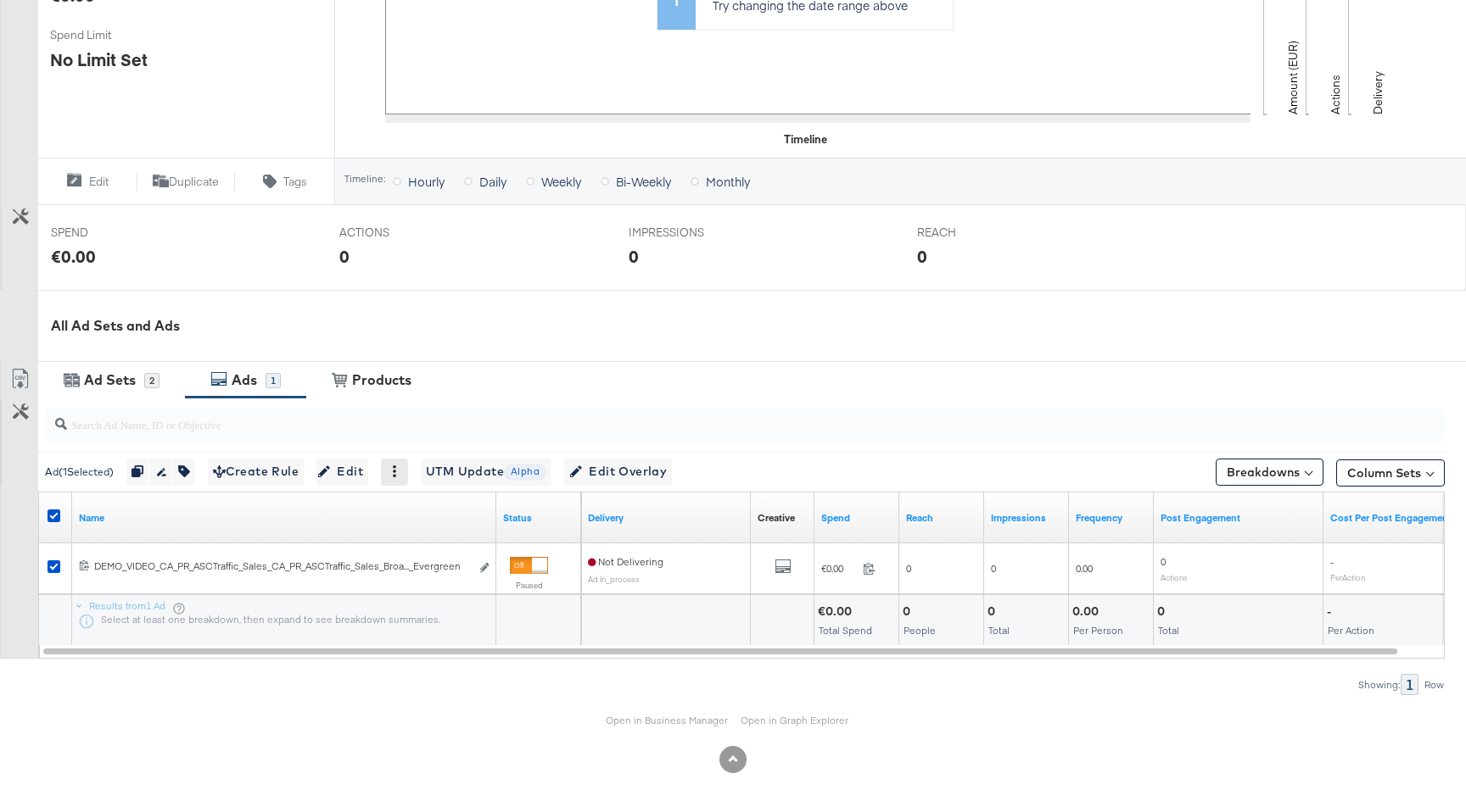
click at [400, 469] on icon at bounding box center [394, 471] width 12 height 12
click at [442, 552] on div "Delete" at bounding box center [454, 555] width 93 height 28
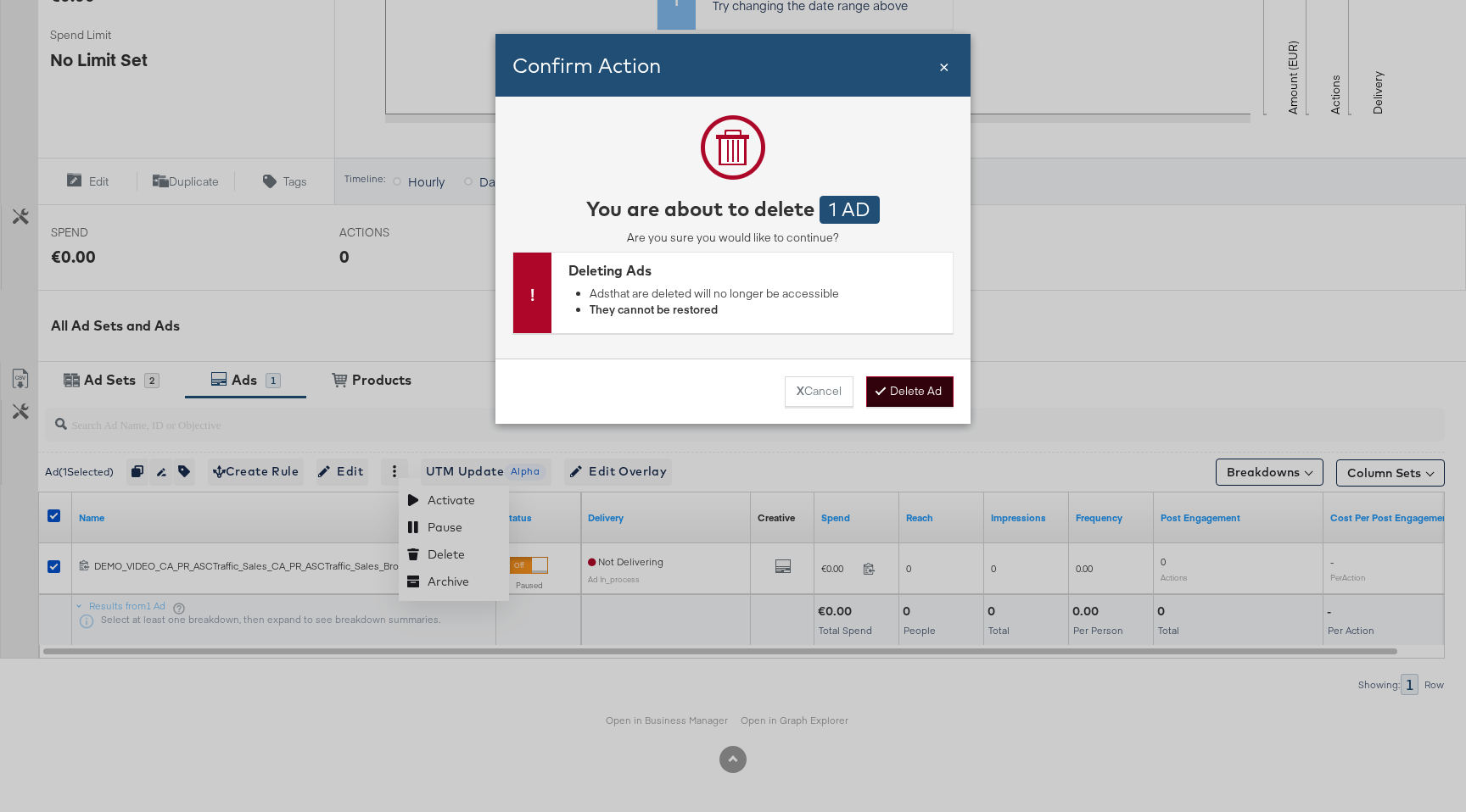
click at [916, 390] on button "Delete Ad" at bounding box center [910, 391] width 87 height 30
